Goal: Transaction & Acquisition: Purchase product/service

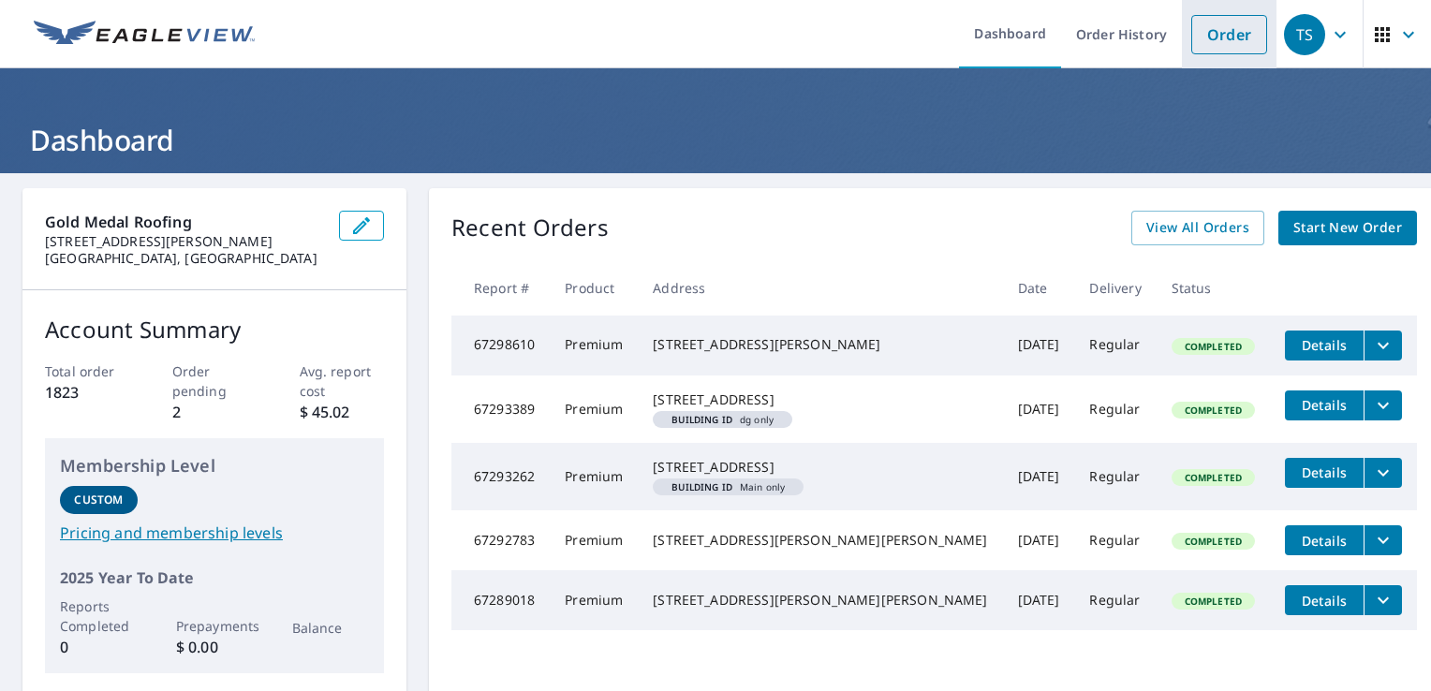
click at [1213, 32] on link "Order" at bounding box center [1229, 34] width 76 height 39
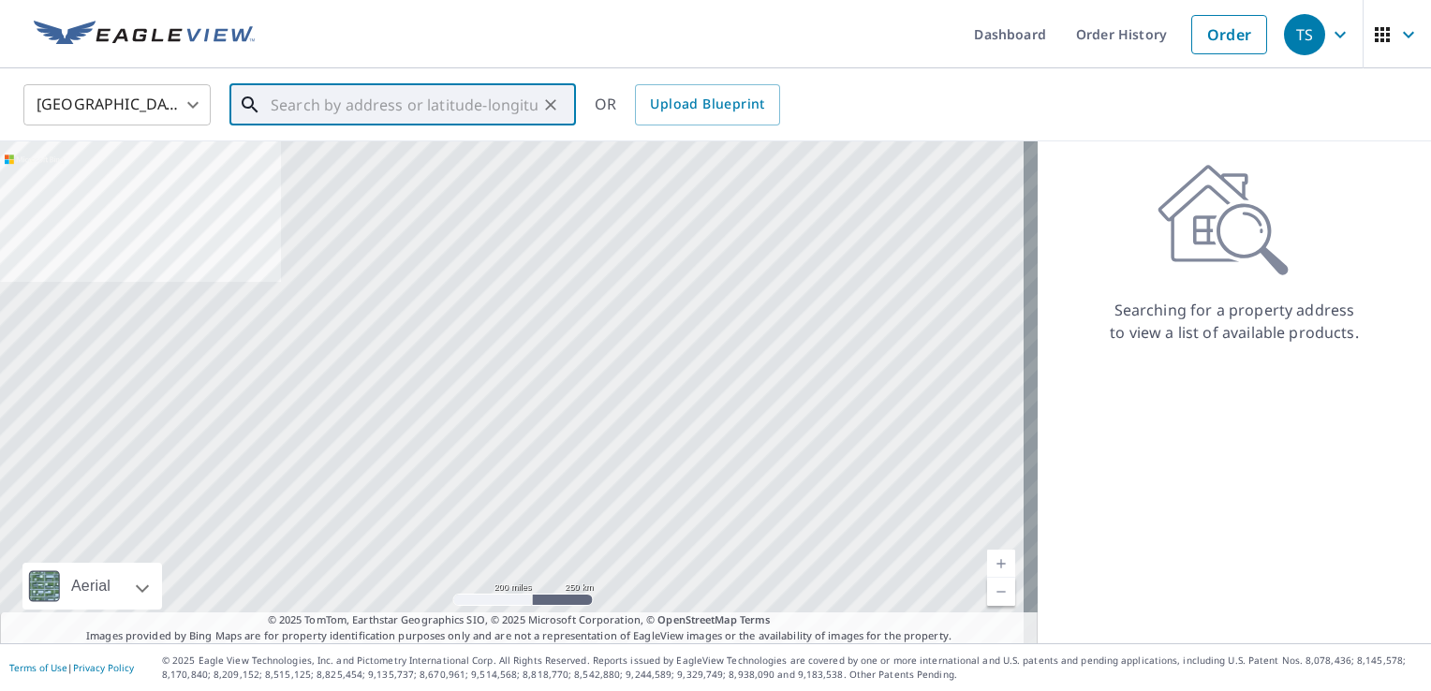
click at [366, 100] on input "text" at bounding box center [404, 105] width 267 height 52
paste input "[STREET_ADDRESS][PERSON_NAME]"
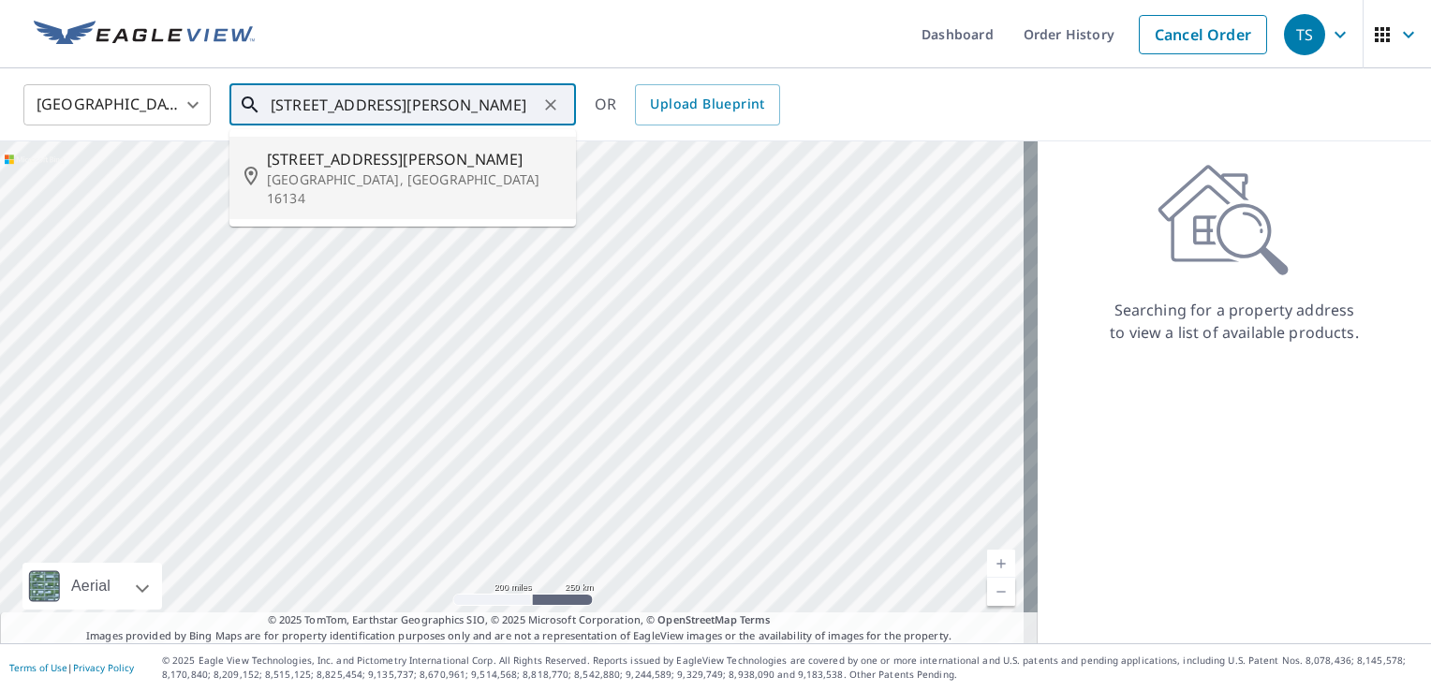
click at [348, 159] on span "[STREET_ADDRESS][PERSON_NAME]" at bounding box center [414, 159] width 294 height 22
type input "[STREET_ADDRESS][PERSON_NAME]"
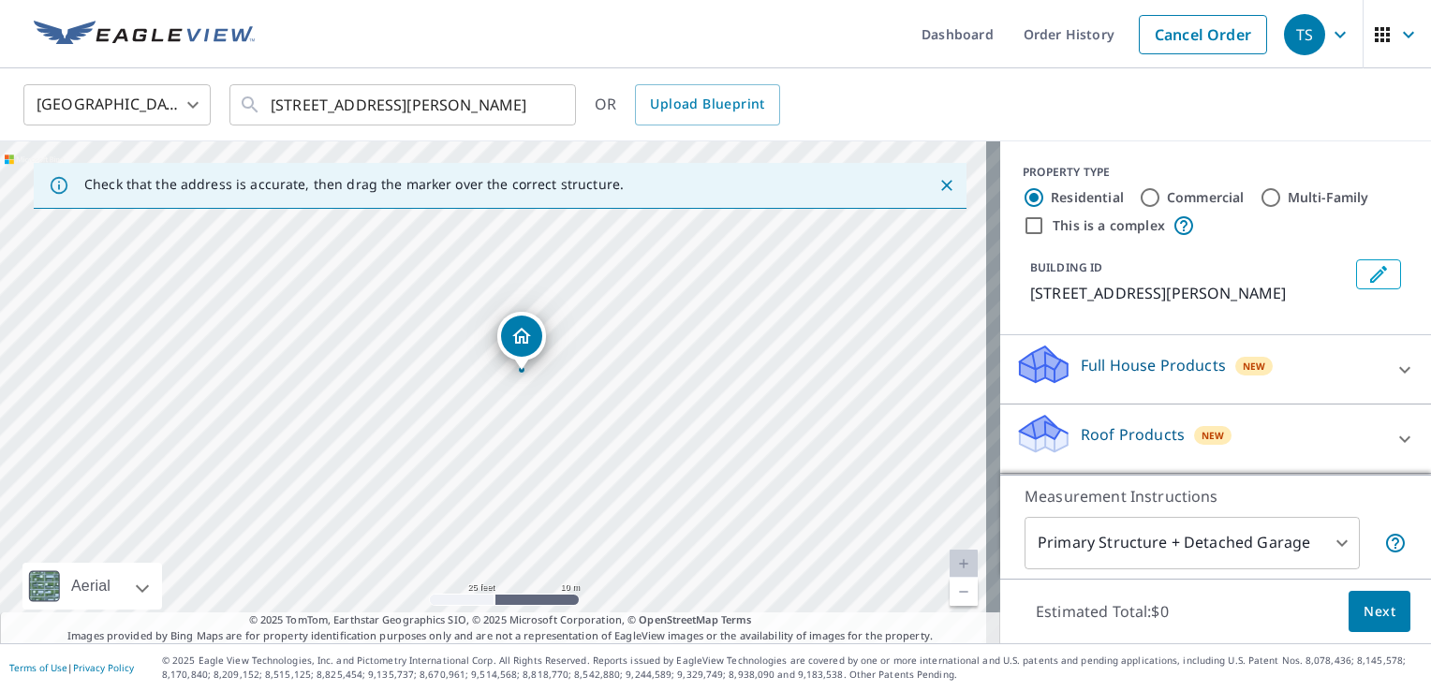
drag, startPoint x: 343, startPoint y: 481, endPoint x: 940, endPoint y: 259, distance: 637.5
click at [940, 259] on div "[STREET_ADDRESS][PERSON_NAME]" at bounding box center [500, 392] width 1000 height 502
click at [515, 346] on icon "Dropped pin, building 1, Residential property, 302 Kinsman Rd Jamestown, PA 161…" at bounding box center [521, 336] width 22 height 22
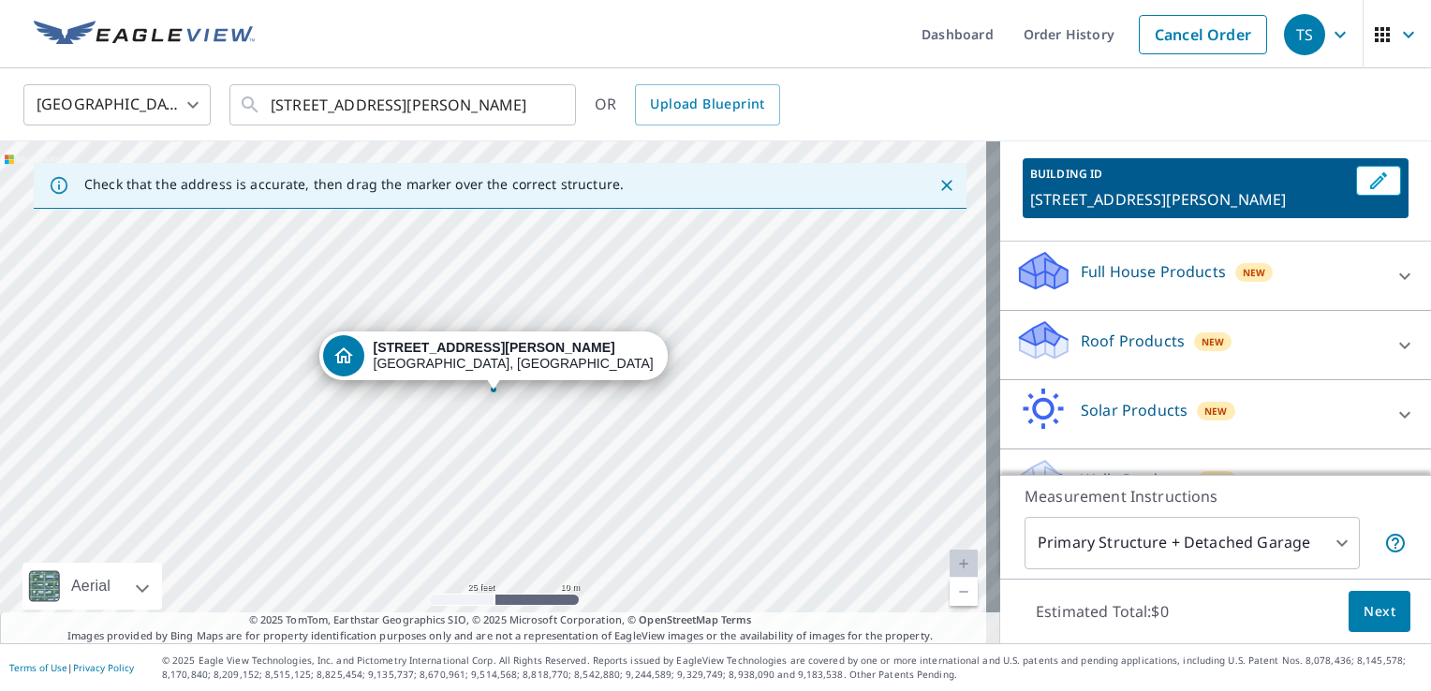
click at [1134, 333] on p "Roof Products" at bounding box center [1133, 341] width 104 height 22
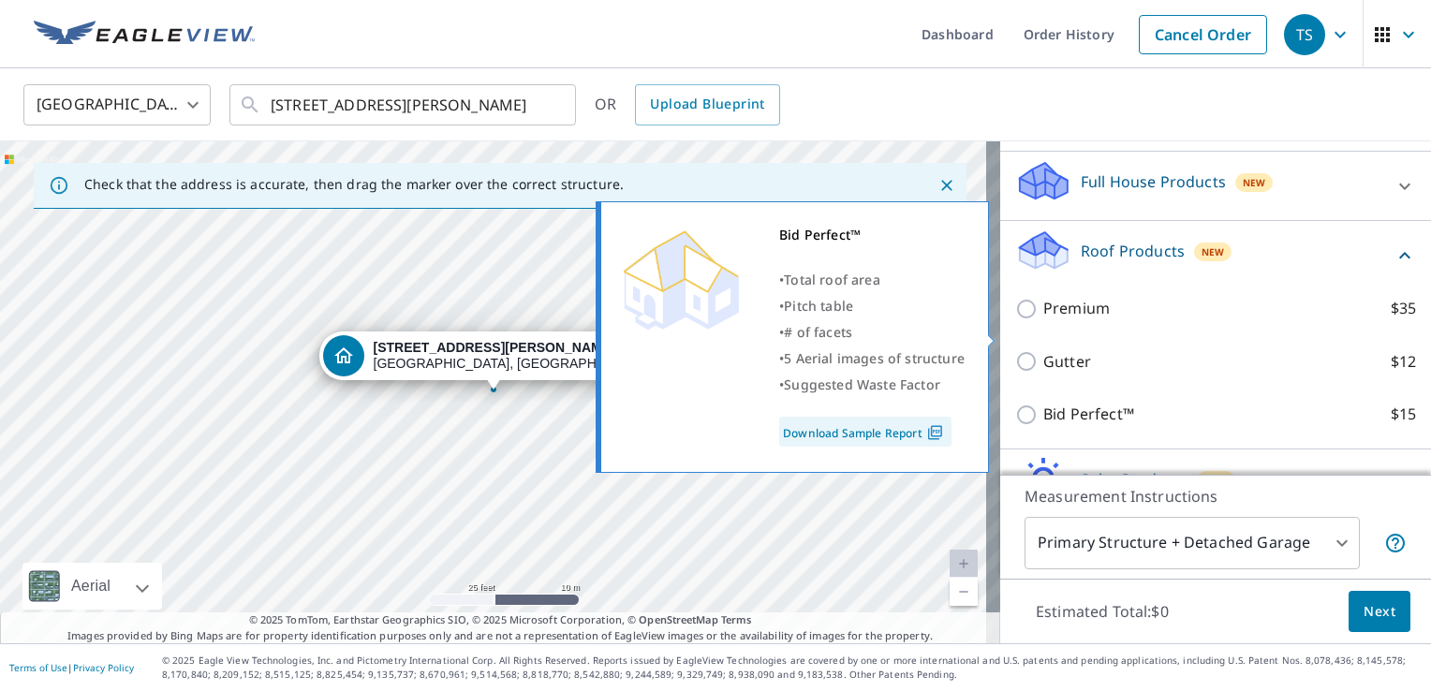
scroll to position [270, 0]
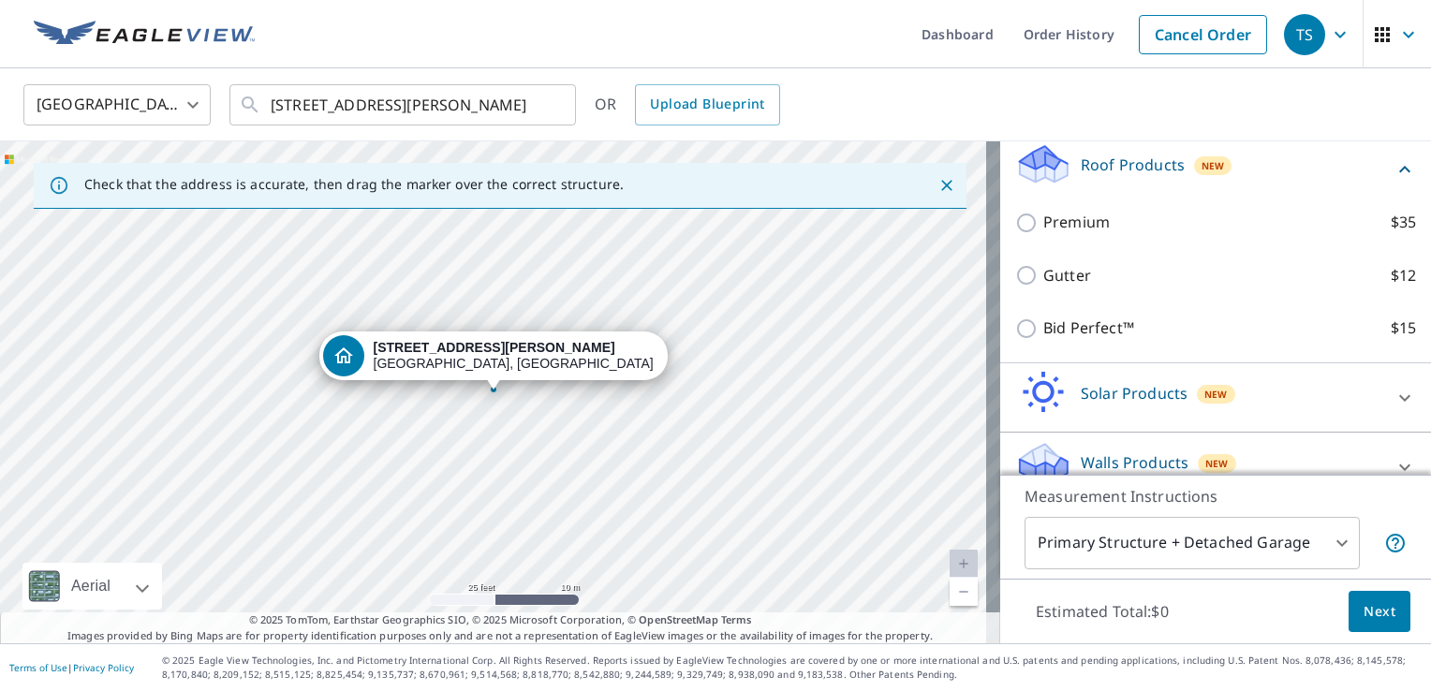
click at [1034, 242] on div "Premium $35" at bounding box center [1215, 222] width 401 height 53
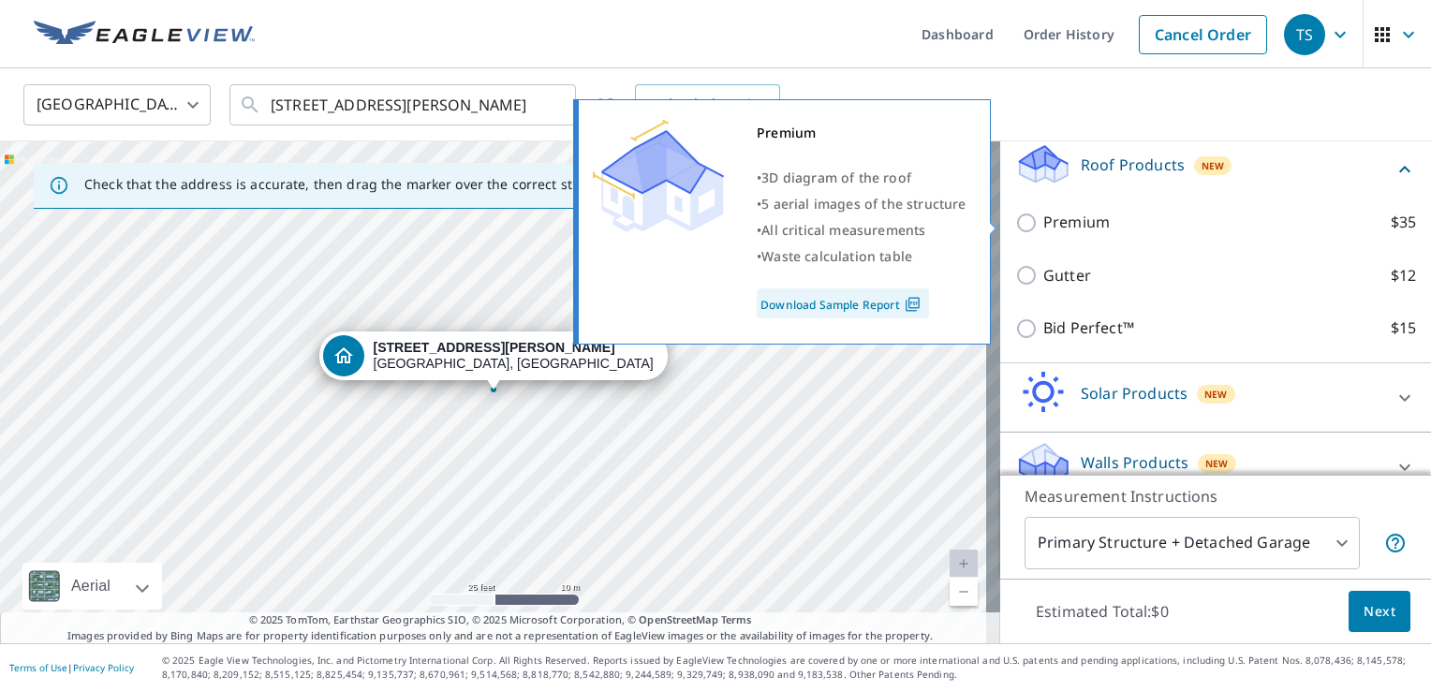
click at [1043, 231] on p "Premium" at bounding box center [1076, 222] width 67 height 23
click at [1042, 231] on input "Premium $35" at bounding box center [1029, 223] width 28 height 22
checkbox input "true"
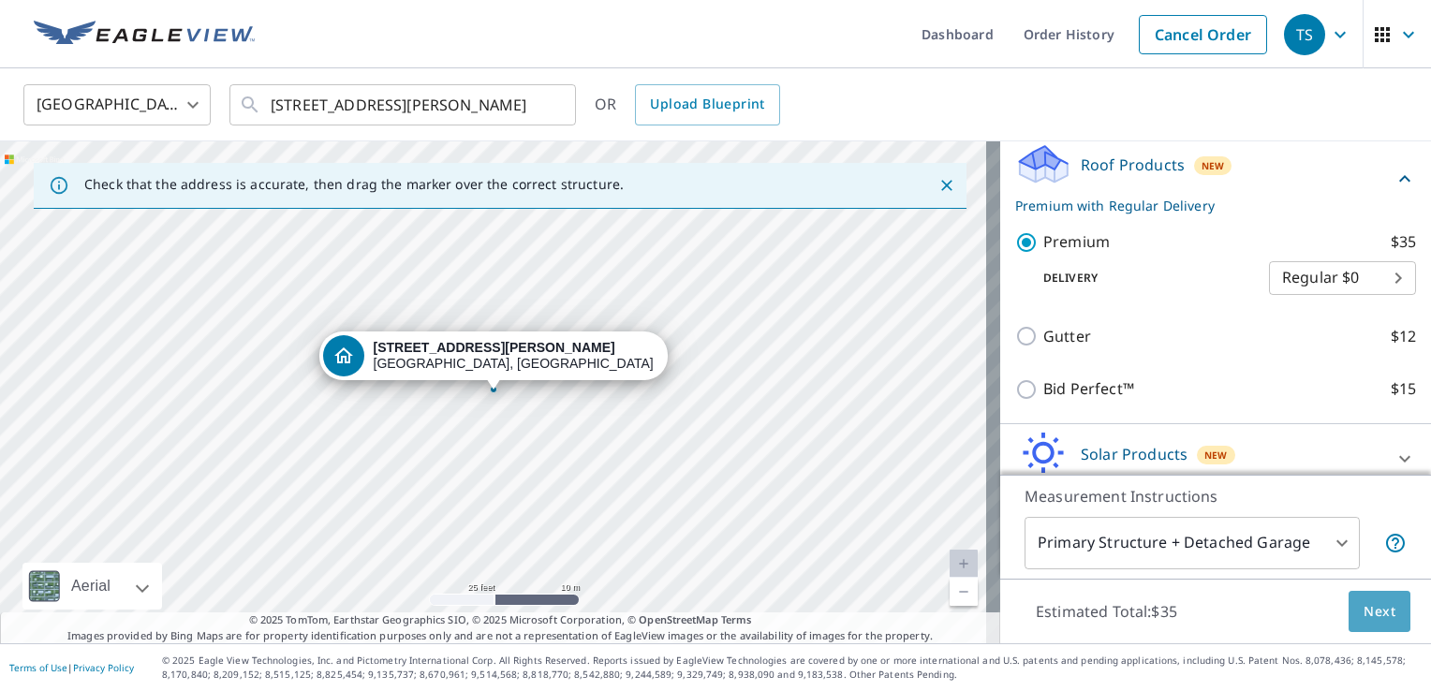
click at [1364, 603] on span "Next" at bounding box center [1380, 611] width 32 height 23
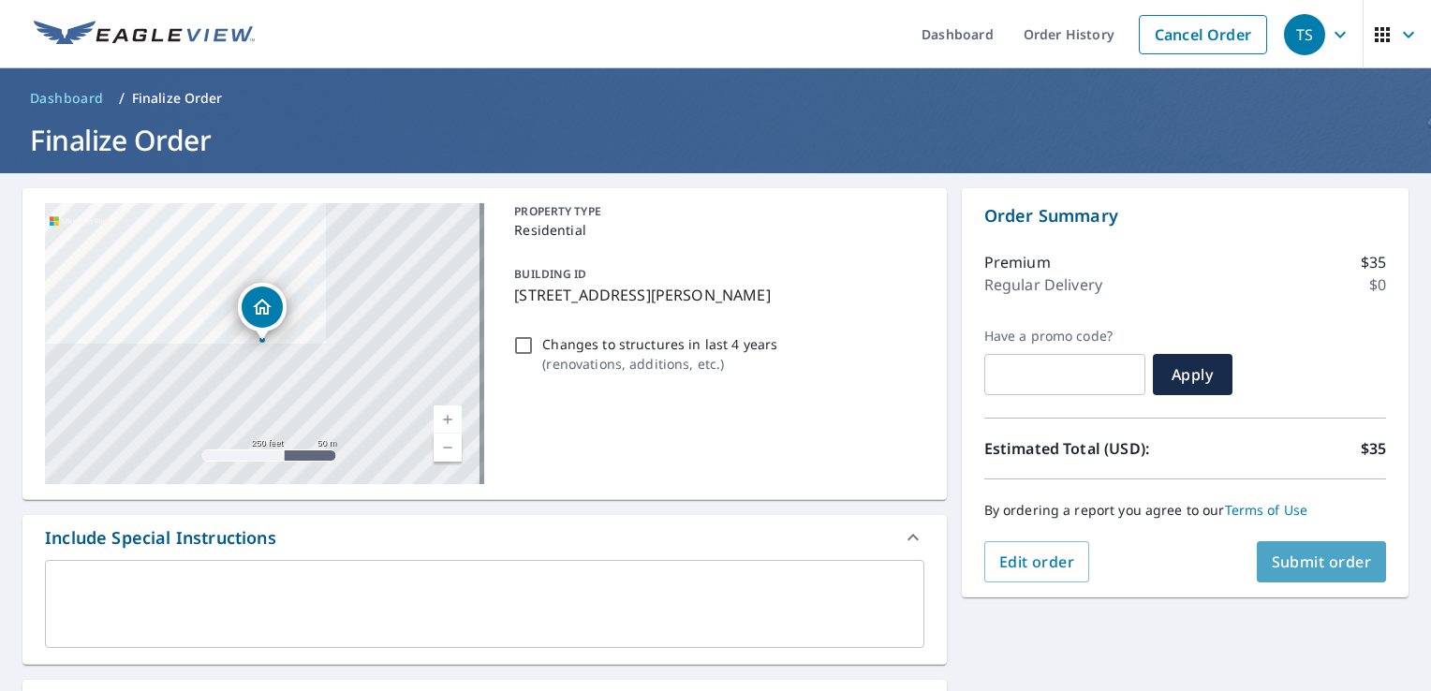
click at [1291, 564] on span "Submit order" at bounding box center [1322, 562] width 100 height 21
checkbox input "true"
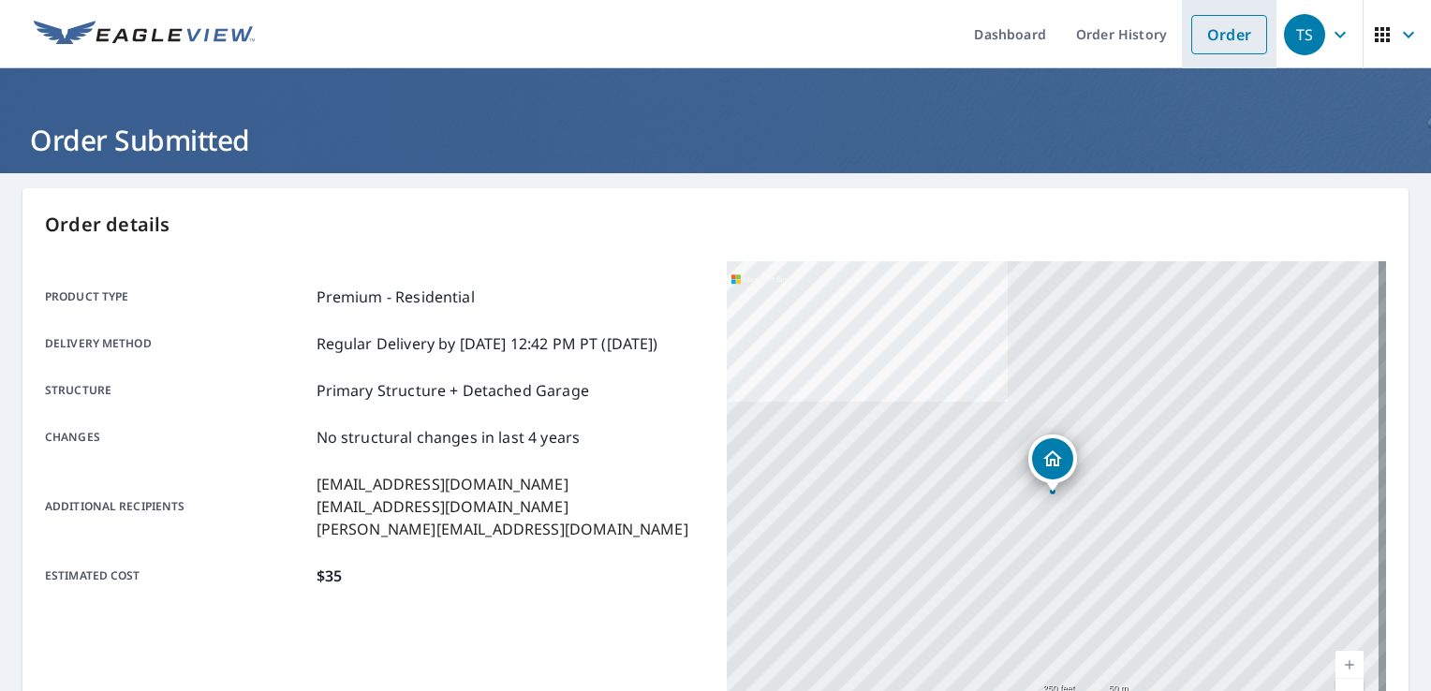
click at [1225, 39] on link "Order" at bounding box center [1229, 34] width 76 height 39
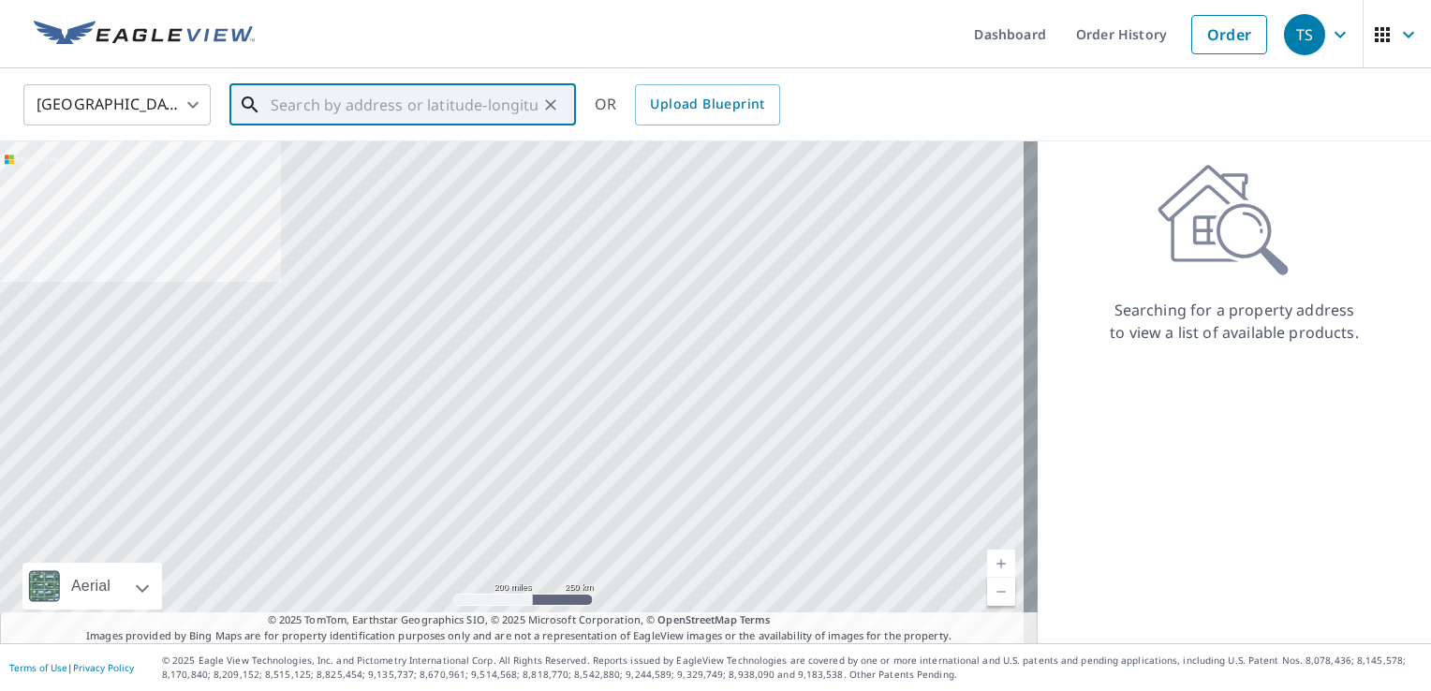
click at [471, 111] on input "text" at bounding box center [404, 105] width 267 height 52
paste input "[STREET_ADDRESS][PERSON_NAME]"
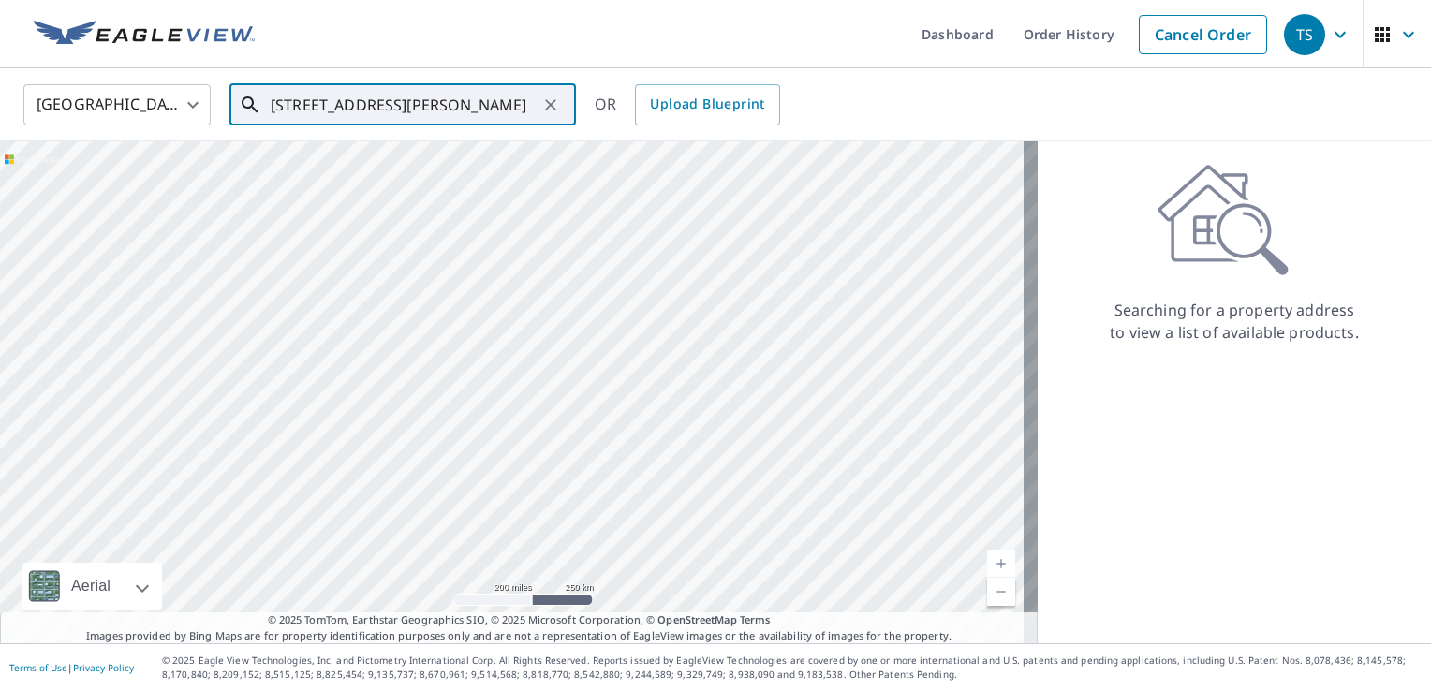
click at [491, 98] on input "[STREET_ADDRESS][PERSON_NAME]" at bounding box center [404, 105] width 267 height 52
click at [451, 168] on span "[STREET_ADDRESS][PERSON_NAME]" at bounding box center [414, 159] width 294 height 22
type input "[STREET_ADDRESS][PERSON_NAME]"
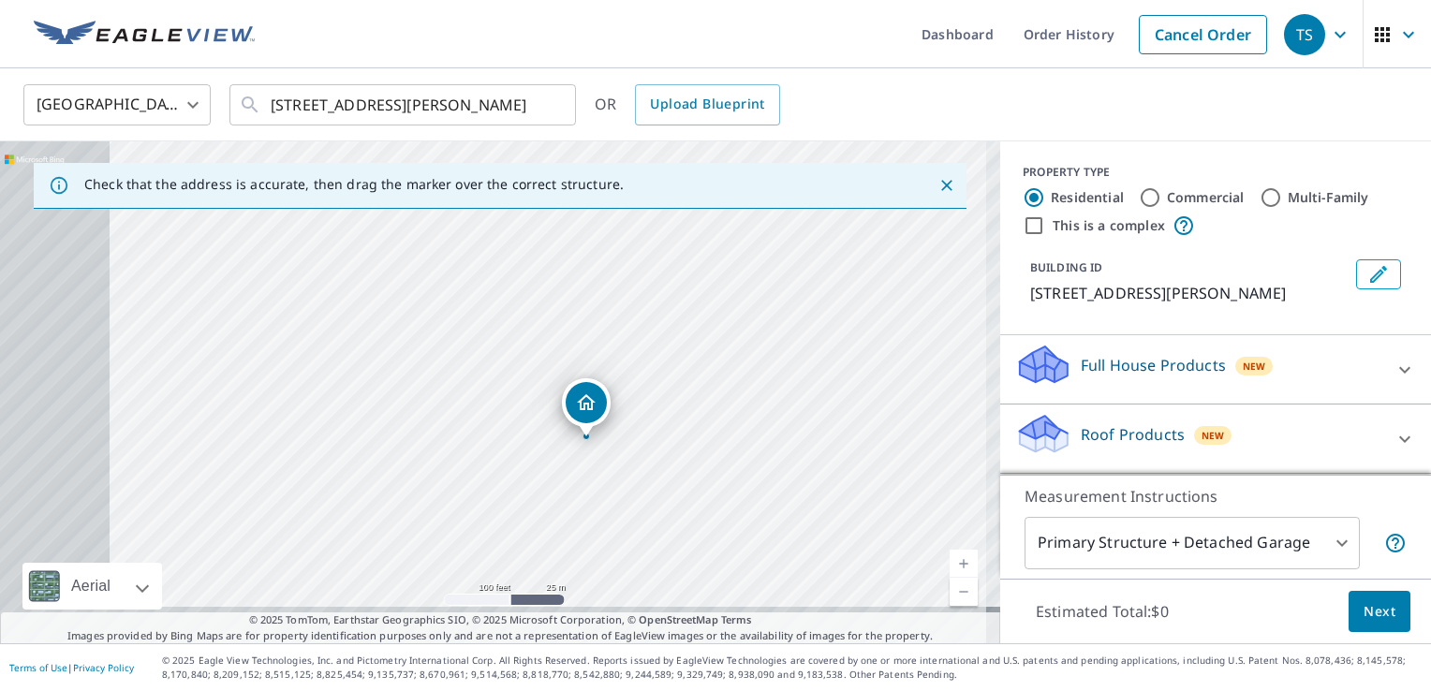
drag, startPoint x: 375, startPoint y: 508, endPoint x: 643, endPoint y: 429, distance: 280.1
click at [643, 429] on div "[STREET_ADDRESS][PERSON_NAME]" at bounding box center [500, 392] width 1000 height 502
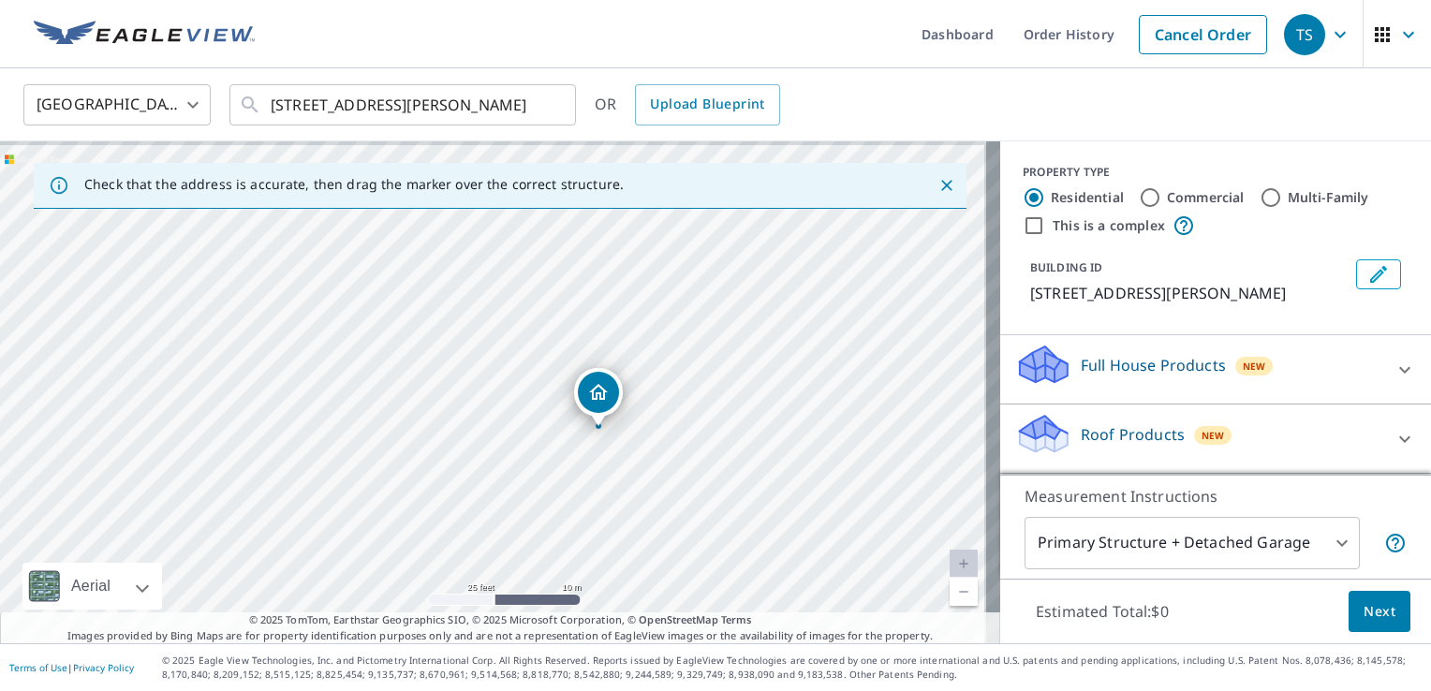
drag, startPoint x: 713, startPoint y: 384, endPoint x: 709, endPoint y: 395, distance: 11.8
click at [709, 395] on div "[STREET_ADDRESS][PERSON_NAME]" at bounding box center [500, 392] width 1000 height 502
click at [593, 406] on icon "Dropped pin, building 1, Residential property, 128 Saint Johns St Freeport, MI …" at bounding box center [594, 403] width 19 height 16
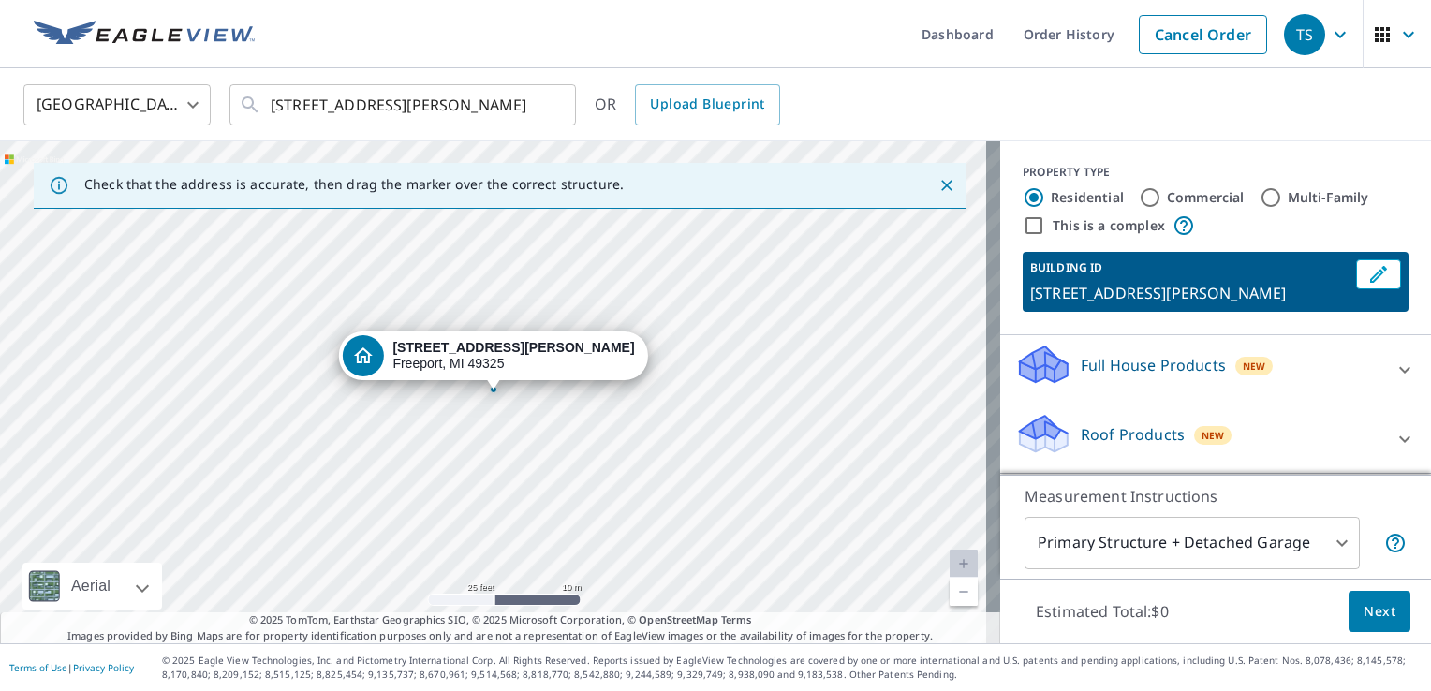
click at [1094, 418] on div "Roof Products New" at bounding box center [1198, 438] width 367 height 53
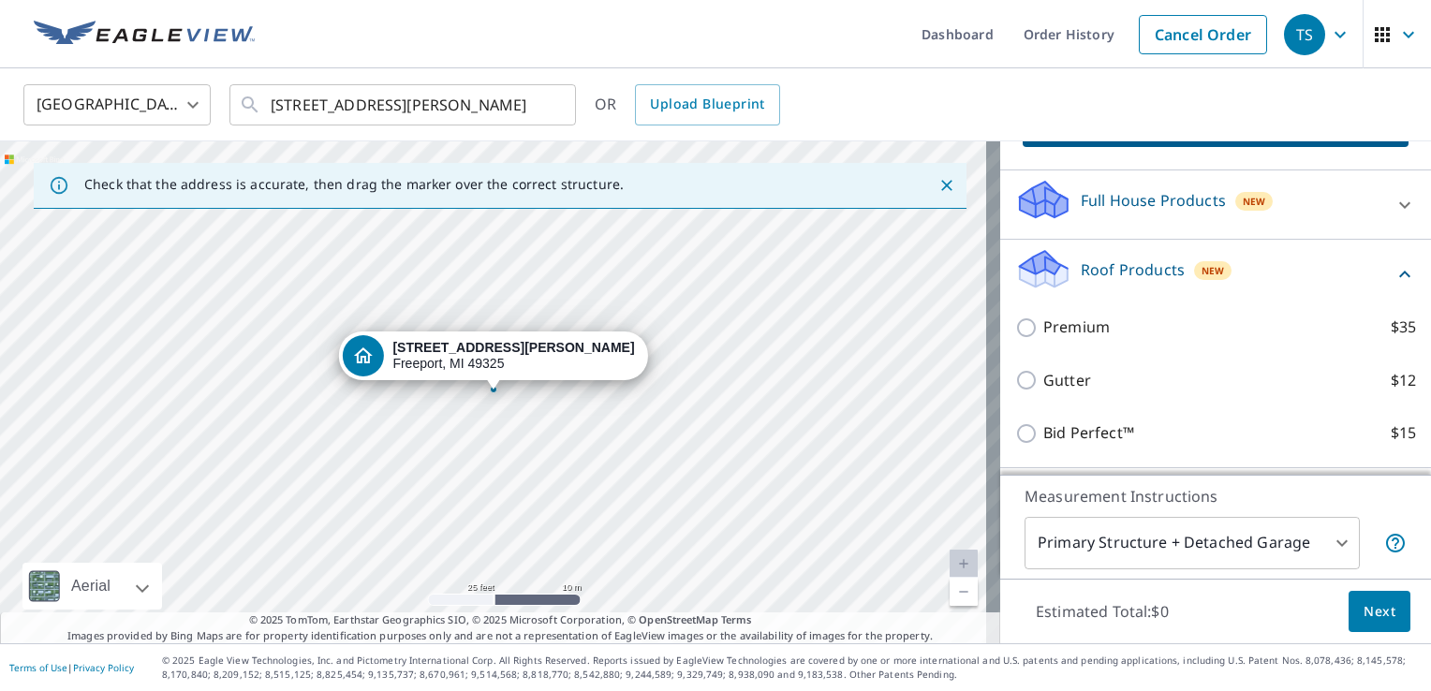
scroll to position [187, 0]
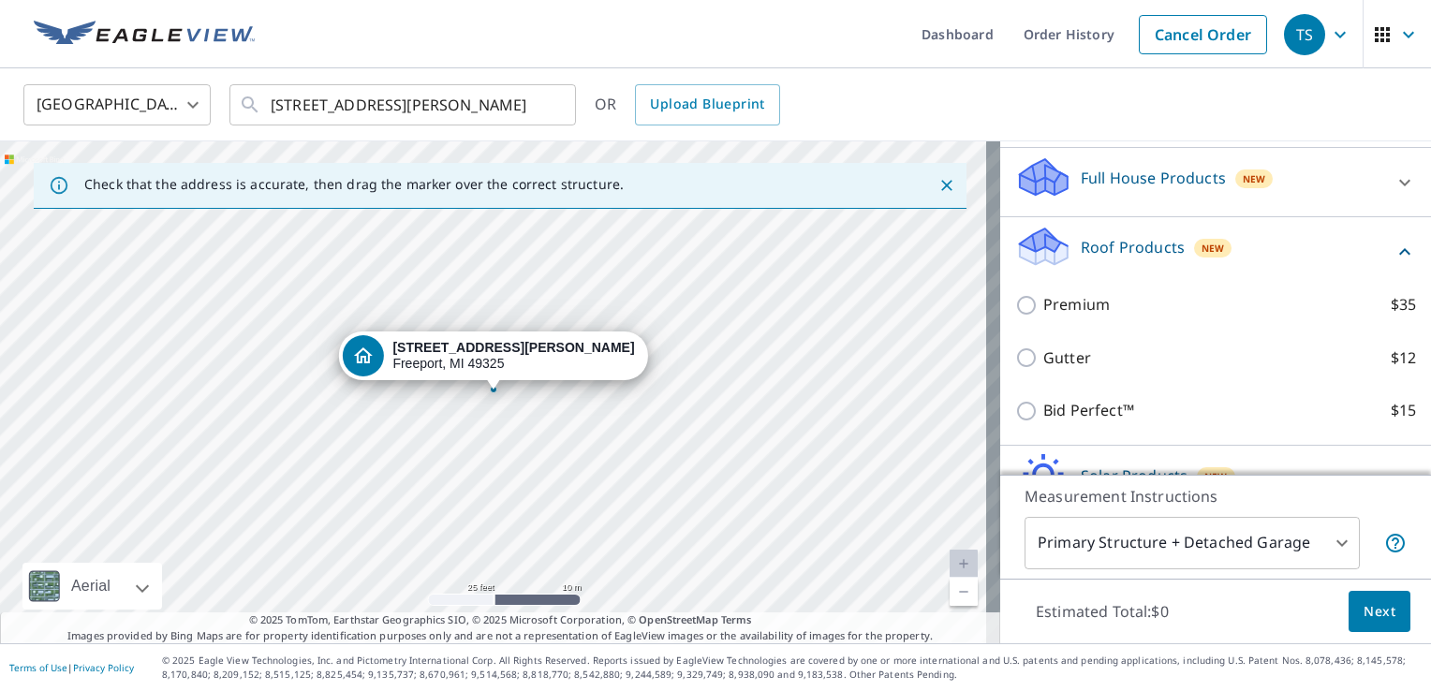
click at [1062, 310] on p "Premium" at bounding box center [1076, 304] width 67 height 23
click at [1043, 310] on input "Premium $35" at bounding box center [1029, 305] width 28 height 22
checkbox input "true"
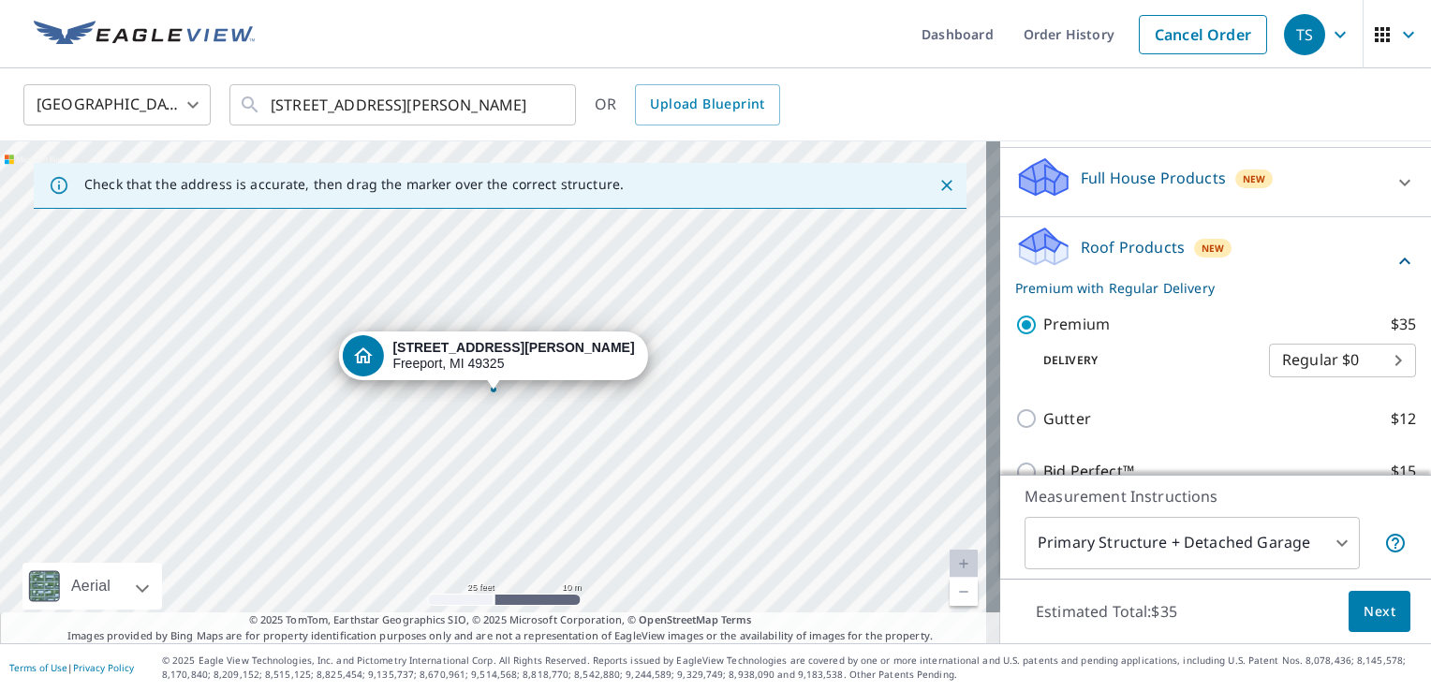
click at [1364, 613] on span "Next" at bounding box center [1380, 611] width 32 height 23
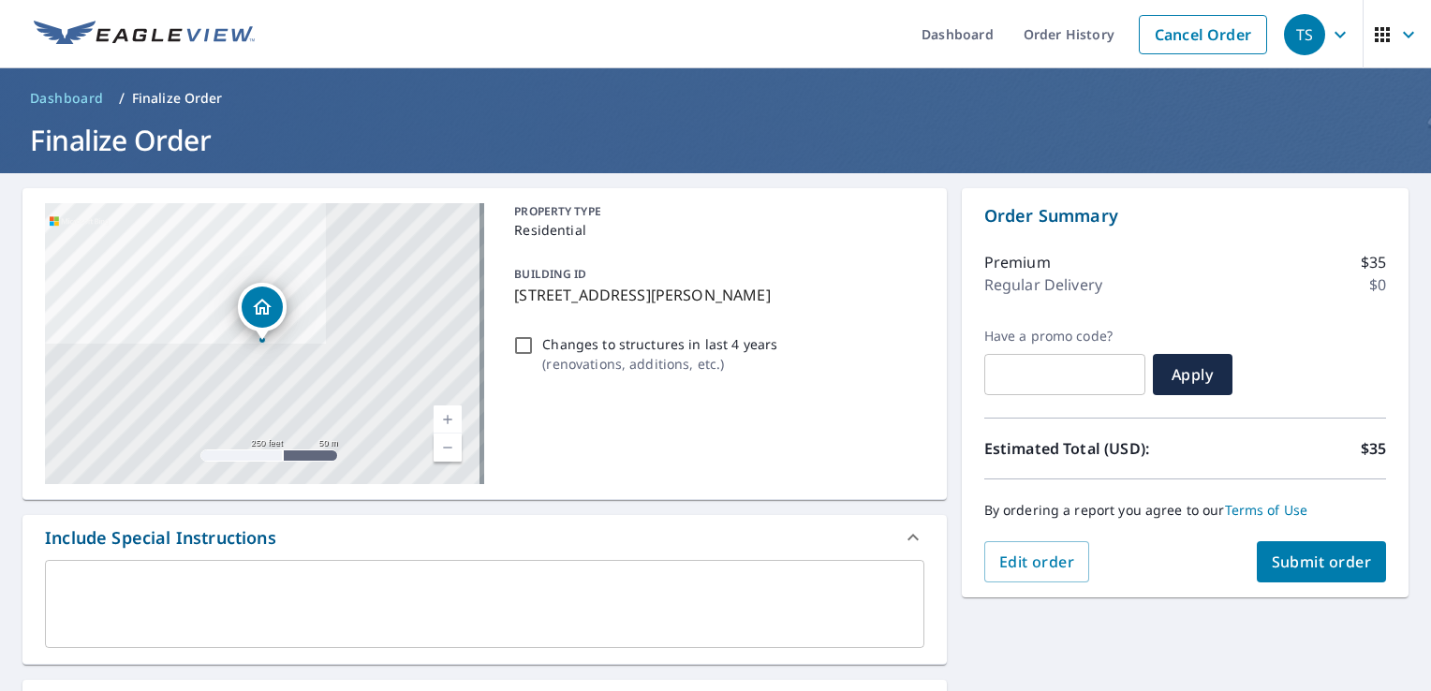
click at [1304, 559] on span "Submit order" at bounding box center [1322, 562] width 100 height 21
checkbox input "true"
